Goal: Information Seeking & Learning: Learn about a topic

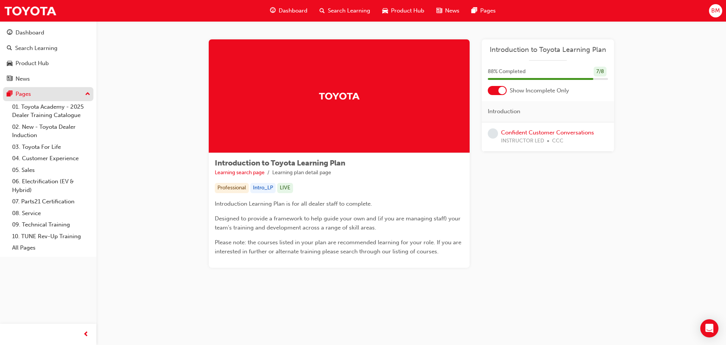
click at [41, 99] on button "Pages" at bounding box center [48, 94] width 90 height 14
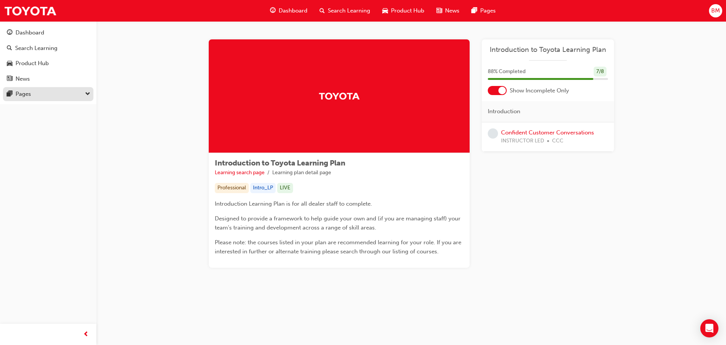
click at [43, 97] on div "Pages" at bounding box center [48, 93] width 83 height 9
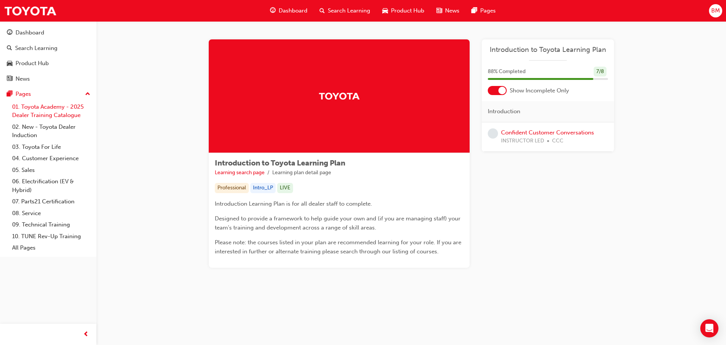
click at [44, 115] on link "01. Toyota Academy - 2025 Dealer Training Catalogue" at bounding box center [51, 111] width 84 height 20
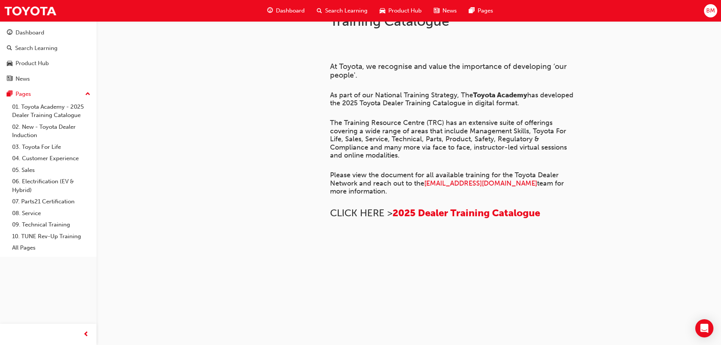
scroll to position [234, 0]
drag, startPoint x: 293, startPoint y: 92, endPoint x: 297, endPoint y: 105, distance: 13.4
click at [435, 192] on div "﻿ At [GEOGRAPHIC_DATA], we recognise and value the importance of developing ‘ou…" at bounding box center [453, 152] width 246 height 228
click at [438, 207] on span "2025 Dealer Training Catalogue" at bounding box center [466, 213] width 148 height 12
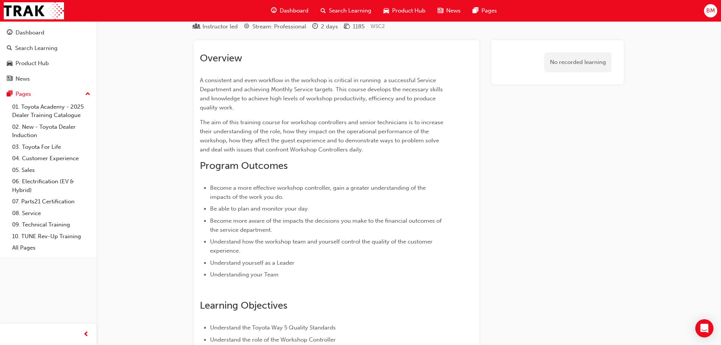
drag, startPoint x: 179, startPoint y: 78, endPoint x: 174, endPoint y: 92, distance: 14.8
